Goal: Find specific page/section: Find specific page/section

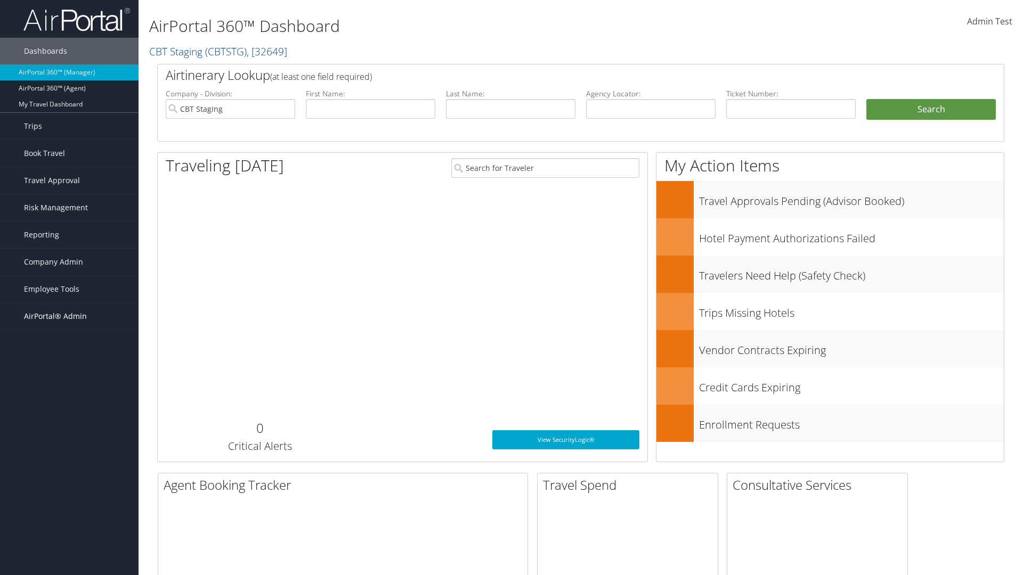
click at [69, 317] on span "AirPortal® Admin" at bounding box center [55, 316] width 63 height 27
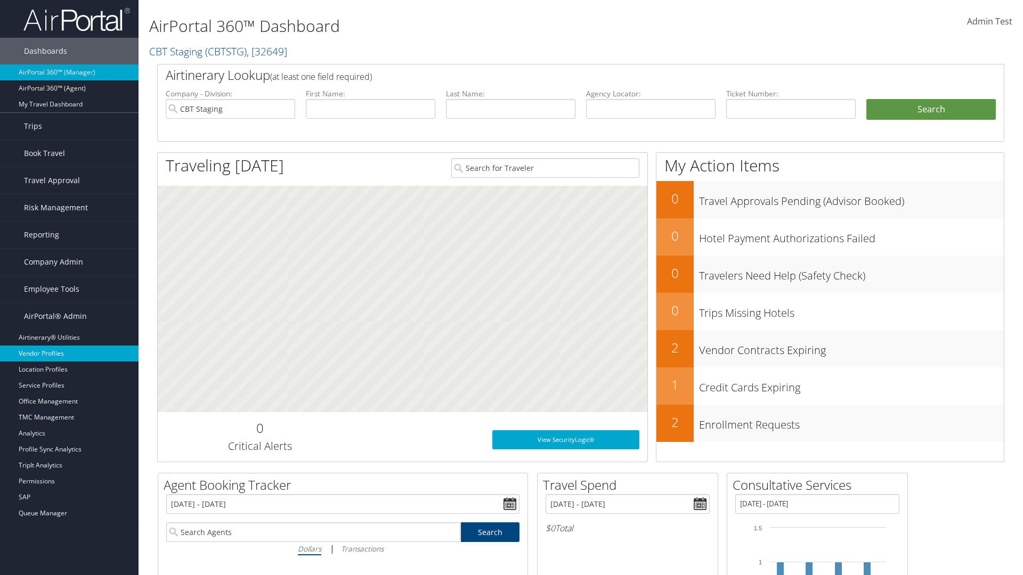
click at [69, 354] on link "Vendor Profiles" at bounding box center [69, 354] width 139 height 16
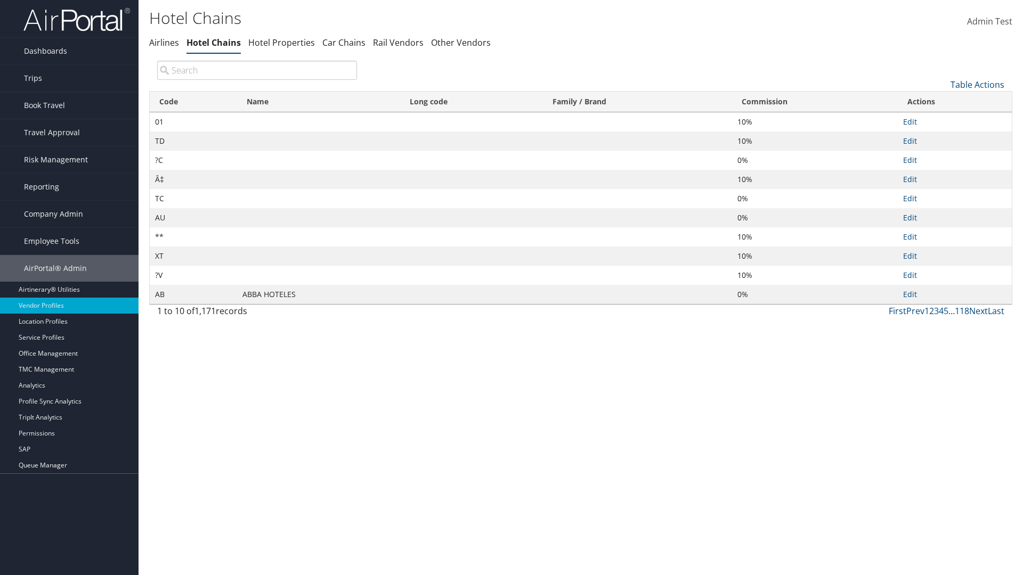
click at [815, 102] on th "Commission" at bounding box center [815, 102] width 166 height 21
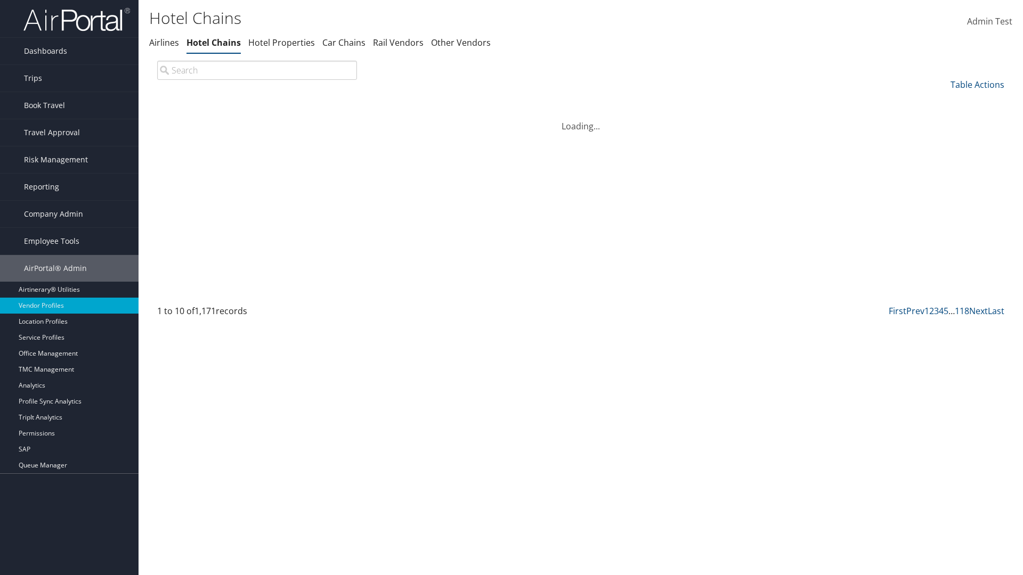
click at [815, 102] on th "Commission" at bounding box center [815, 102] width 166 height 21
click at [319, 102] on th "Name" at bounding box center [318, 102] width 163 height 21
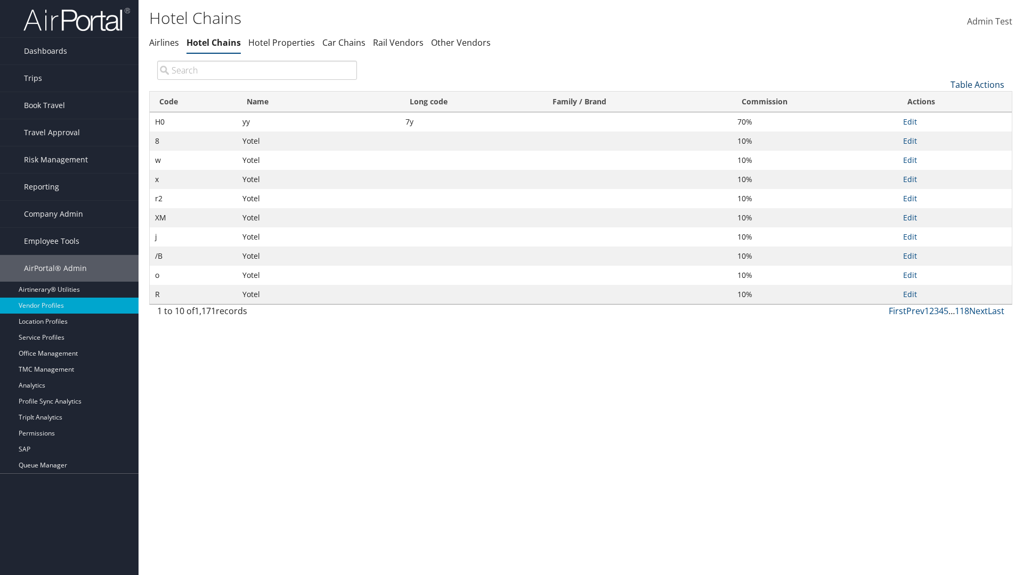
click at [977, 84] on link "Table Actions" at bounding box center [978, 85] width 54 height 12
click at [942, 120] on link "25" at bounding box center [942, 120] width 140 height 18
